Goal: Task Accomplishment & Management: Use online tool/utility

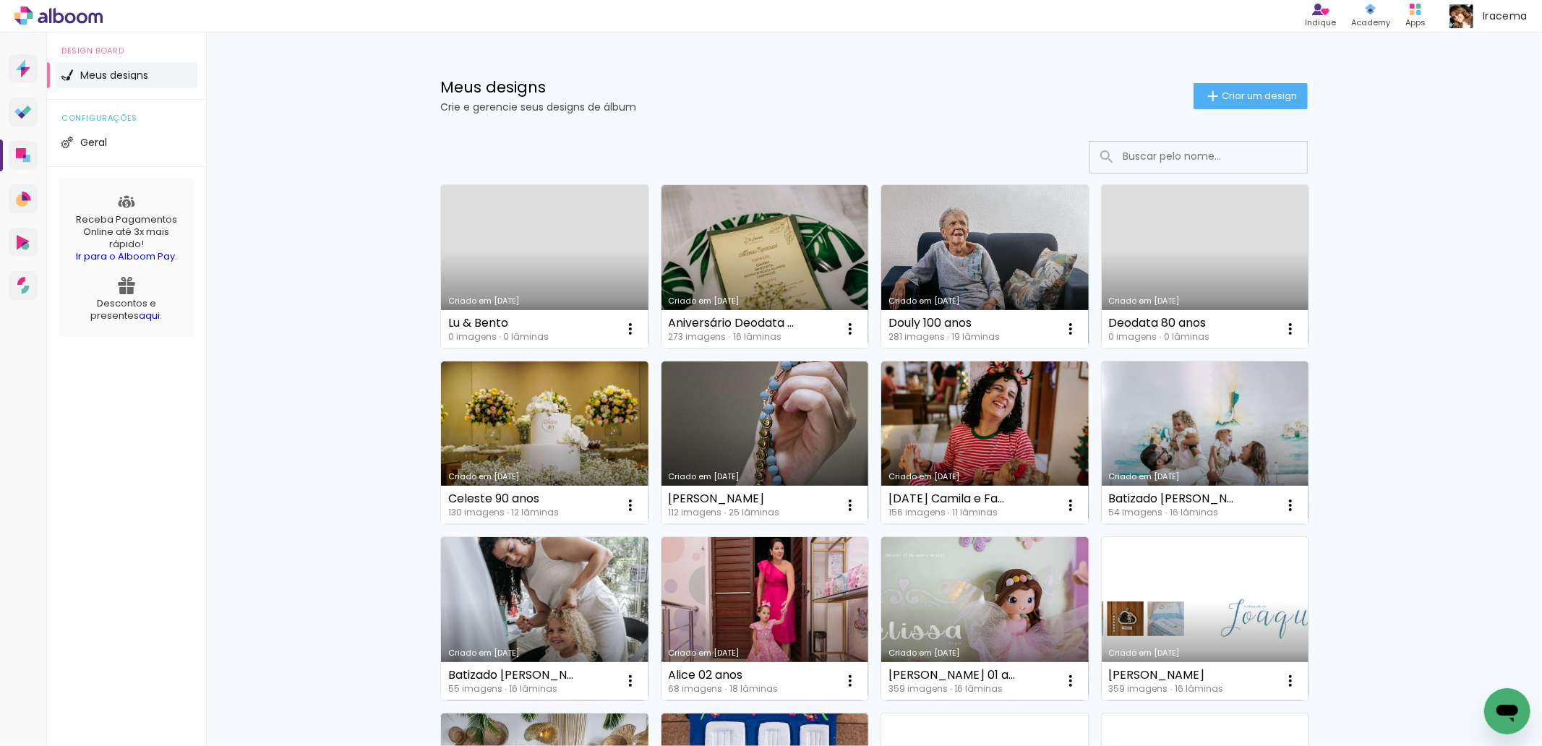
click at [504, 249] on link "Criado em [DATE]" at bounding box center [544, 266] width 207 height 163
